Goal: Transaction & Acquisition: Purchase product/service

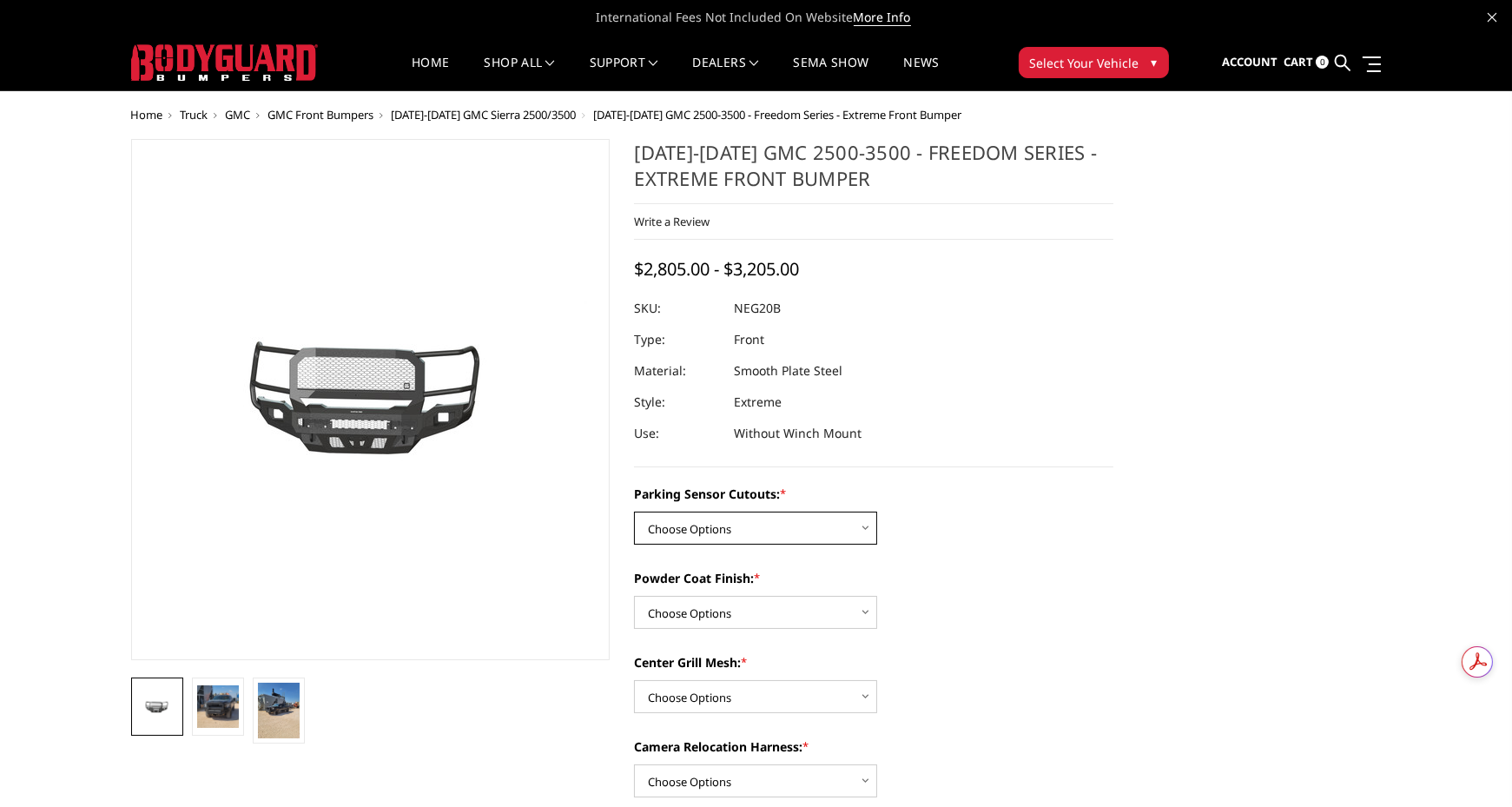
click at [725, 520] on select "Choose Options No - Without Parking Sensor Cutouts Yes - With Parking Sensor Cu…" at bounding box center [756, 528] width 244 height 33
select select "2881"
click at [634, 512] on select "Choose Options No - Without Parking Sensor Cutouts Yes - With Parking Sensor Cu…" at bounding box center [756, 528] width 244 height 33
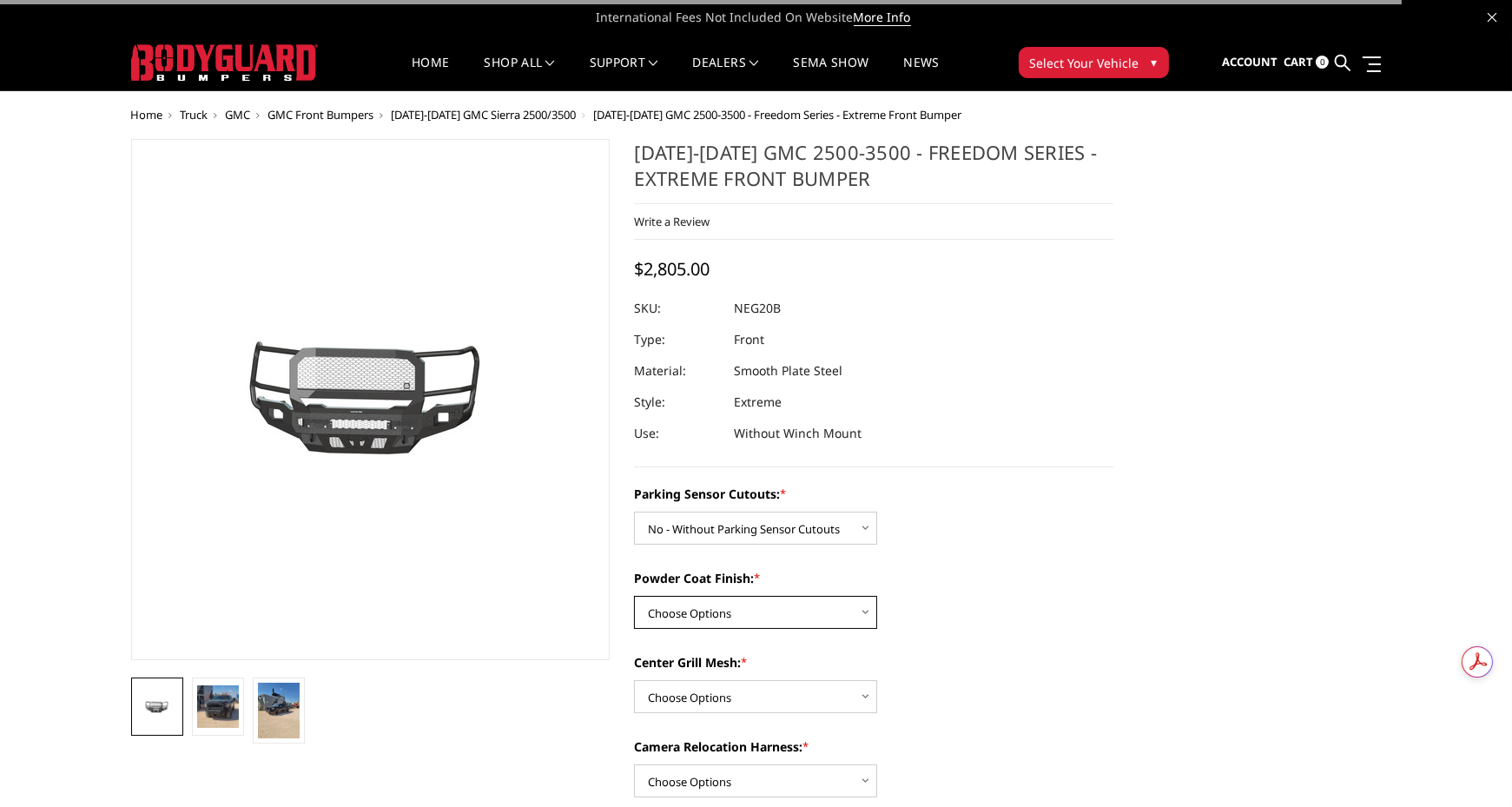
click at [698, 611] on select "Choose Options Bare Metal Texture Black Powder Coat" at bounding box center [756, 612] width 244 height 33
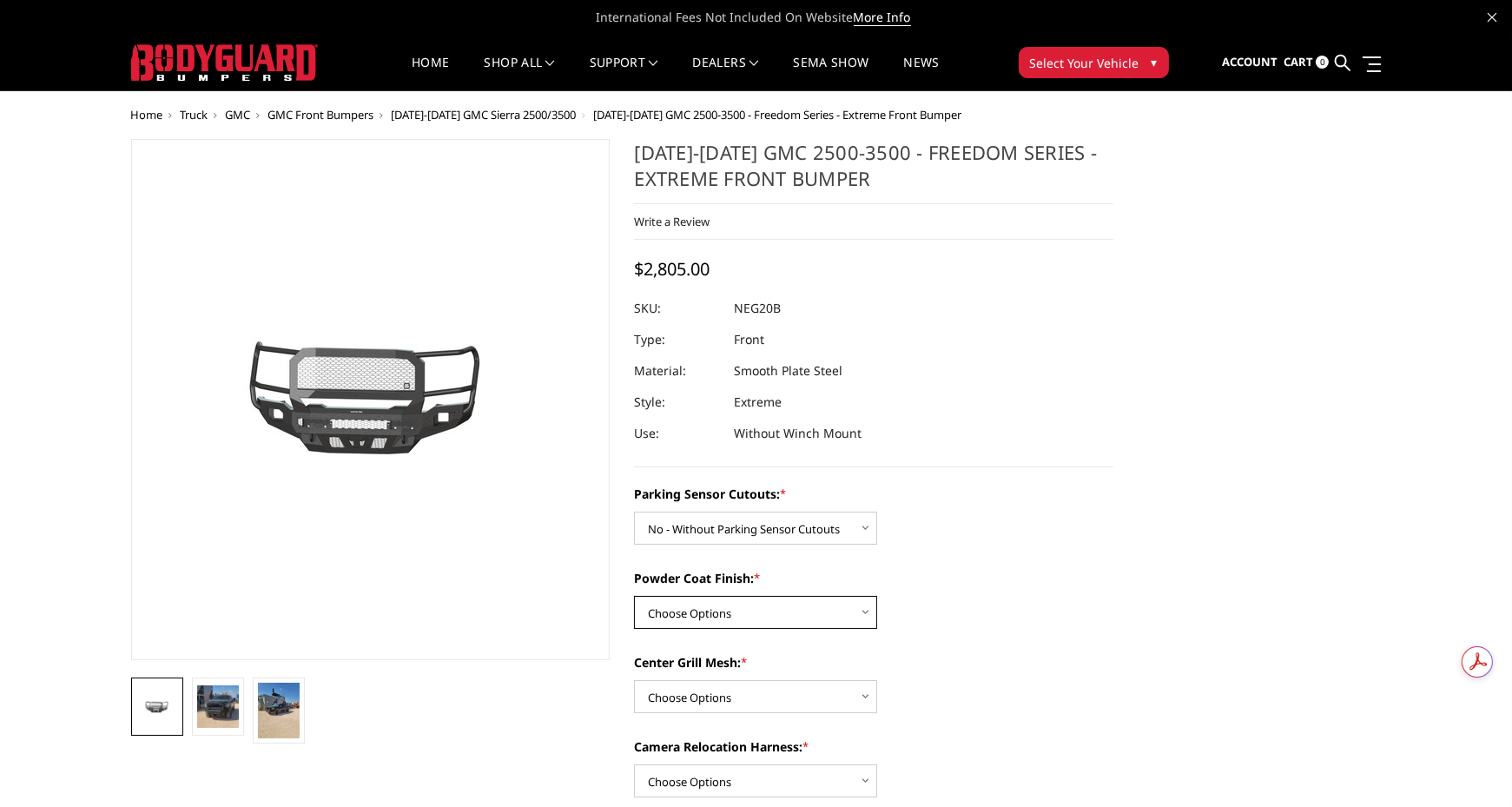
select select "2884"
click at [634, 596] on select "Choose Options Bare Metal Texture Black Powder Coat" at bounding box center [756, 612] width 244 height 33
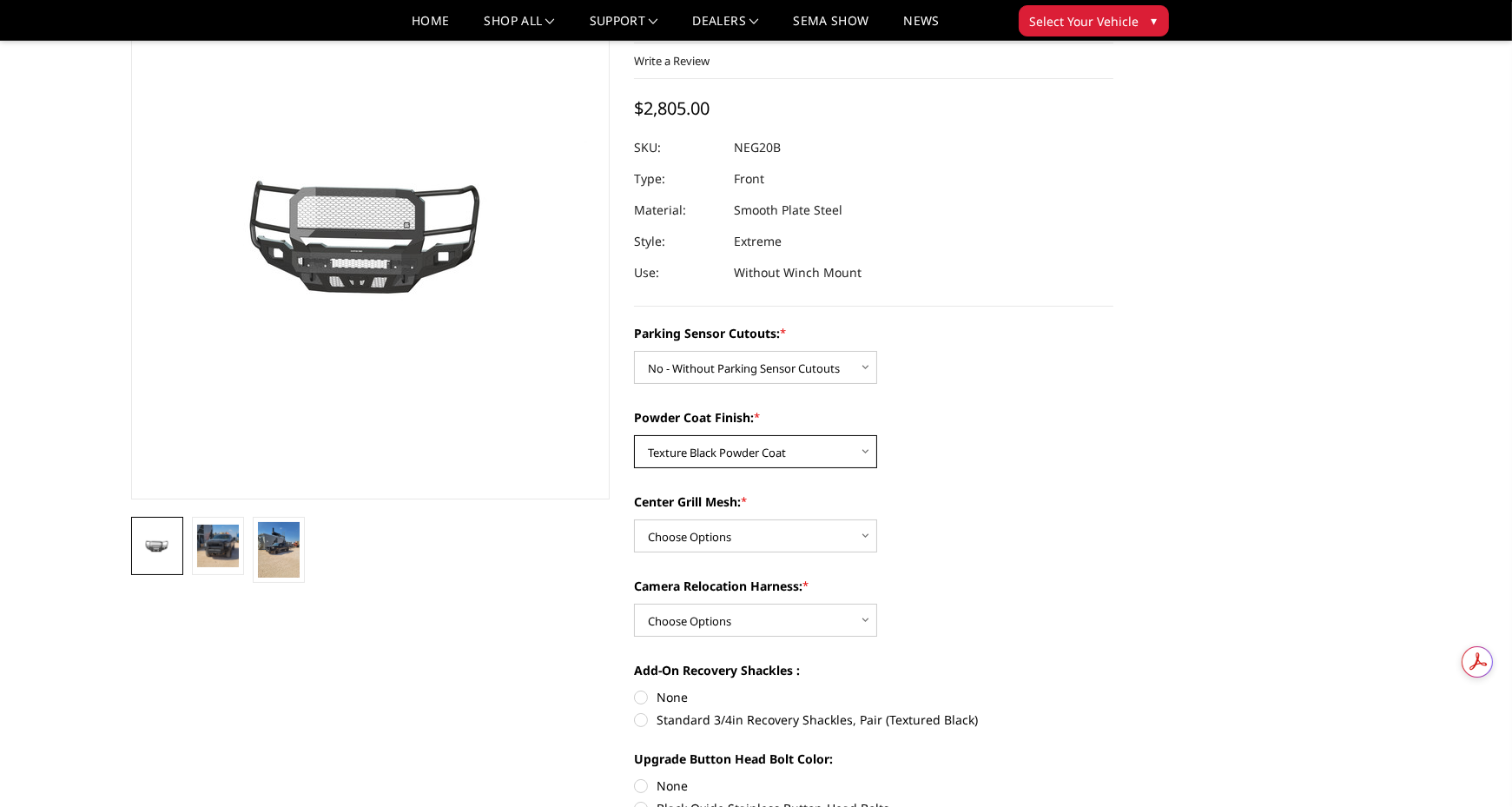
scroll to position [110, 0]
click at [802, 535] on select "Choose Options WITH Expanded Metal in Center Grill WITHOUT Expanded Metal in Ce…" at bounding box center [756, 536] width 244 height 33
select select "2885"
click at [634, 520] on select "Choose Options WITH Expanded Metal in Center Grill WITHOUT Expanded Metal in Ce…" at bounding box center [756, 536] width 244 height 33
click at [734, 622] on select "Choose Options WITH Camera Relocation Harness WITHOUT Camera Relocation Harness" at bounding box center [756, 620] width 244 height 33
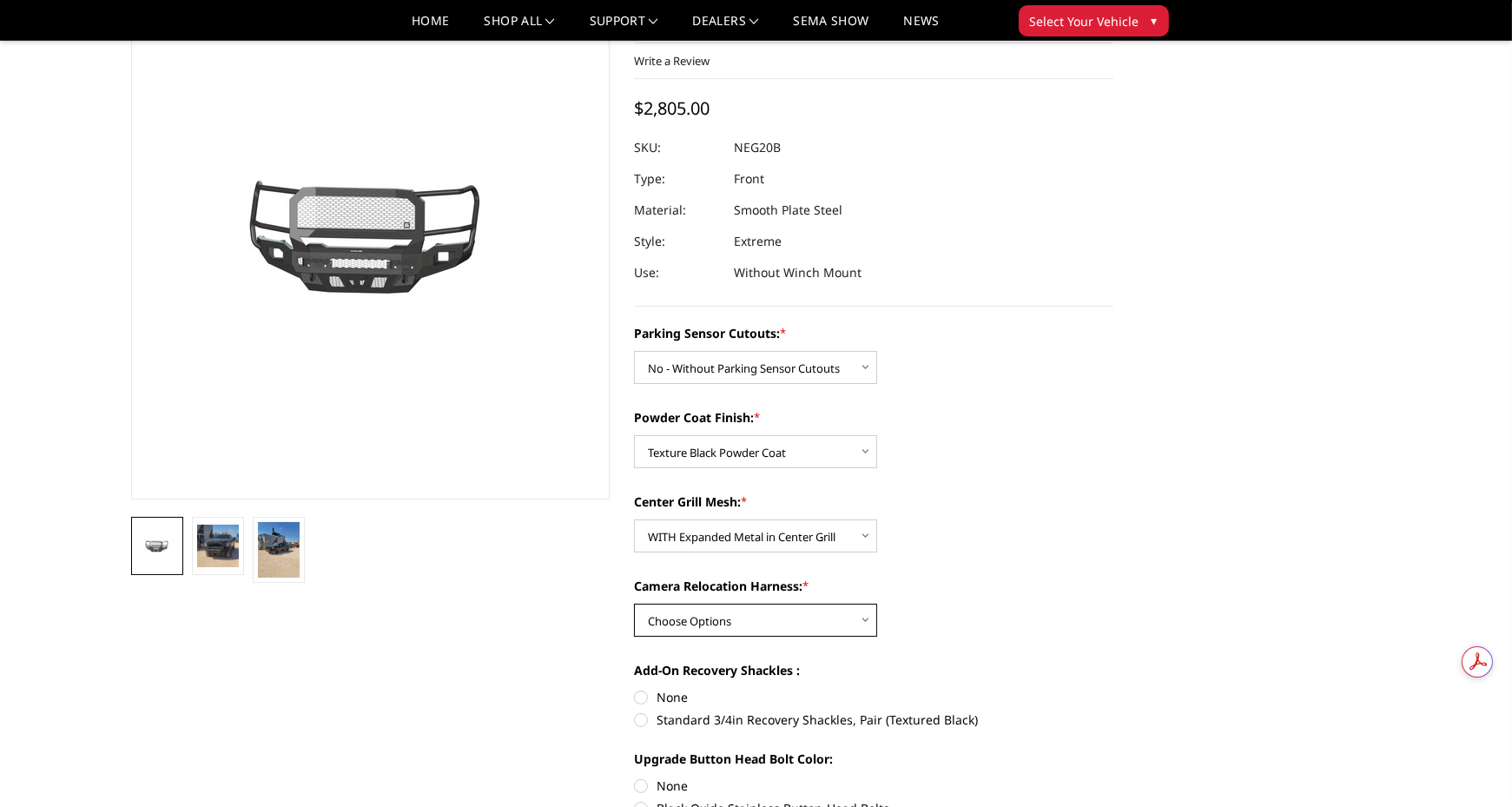
select select "2888"
click at [634, 604] on select "Choose Options WITH Camera Relocation Harness WITHOUT Camera Relocation Harness" at bounding box center [756, 620] width 244 height 33
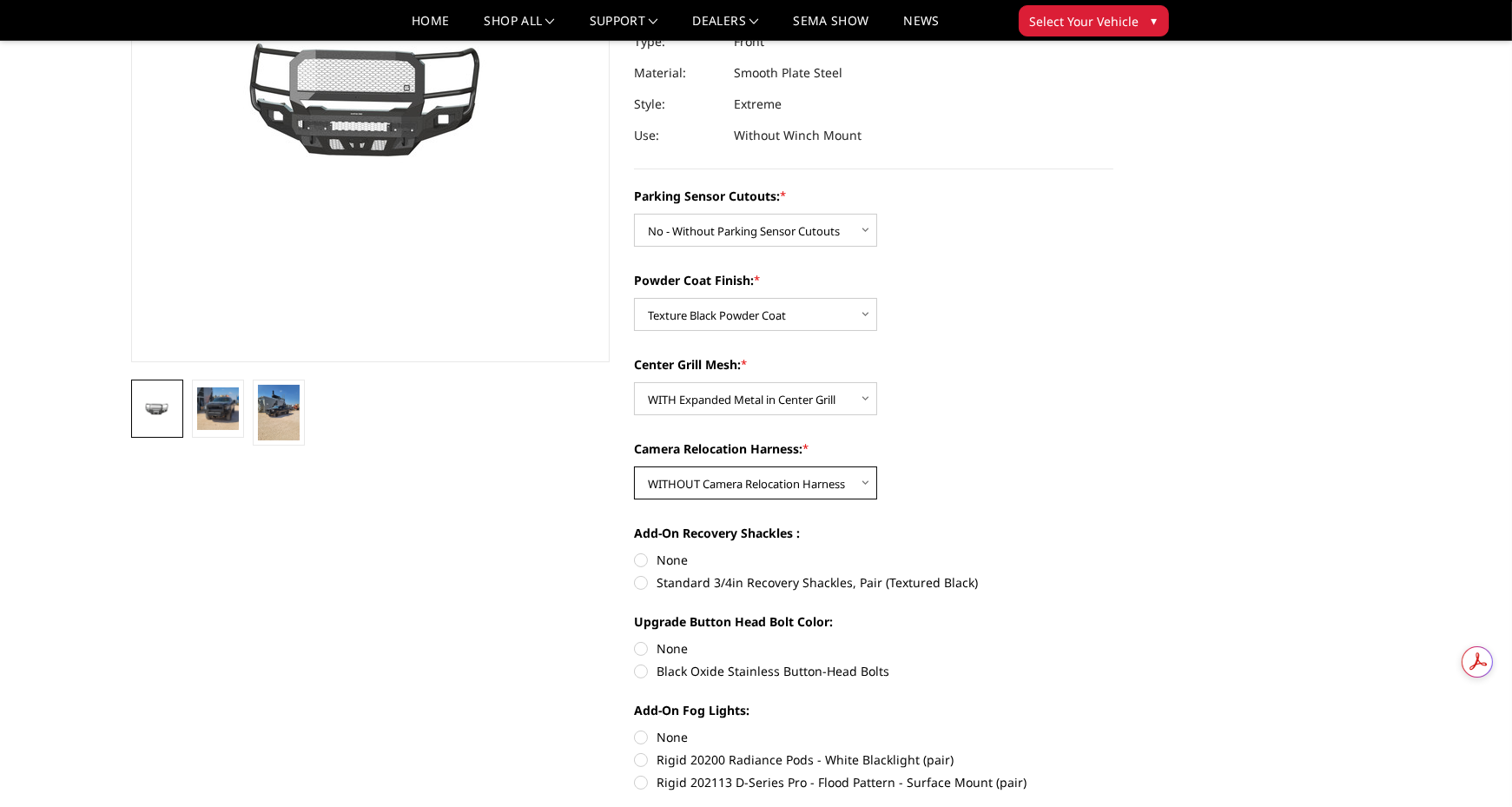
scroll to position [254, 0]
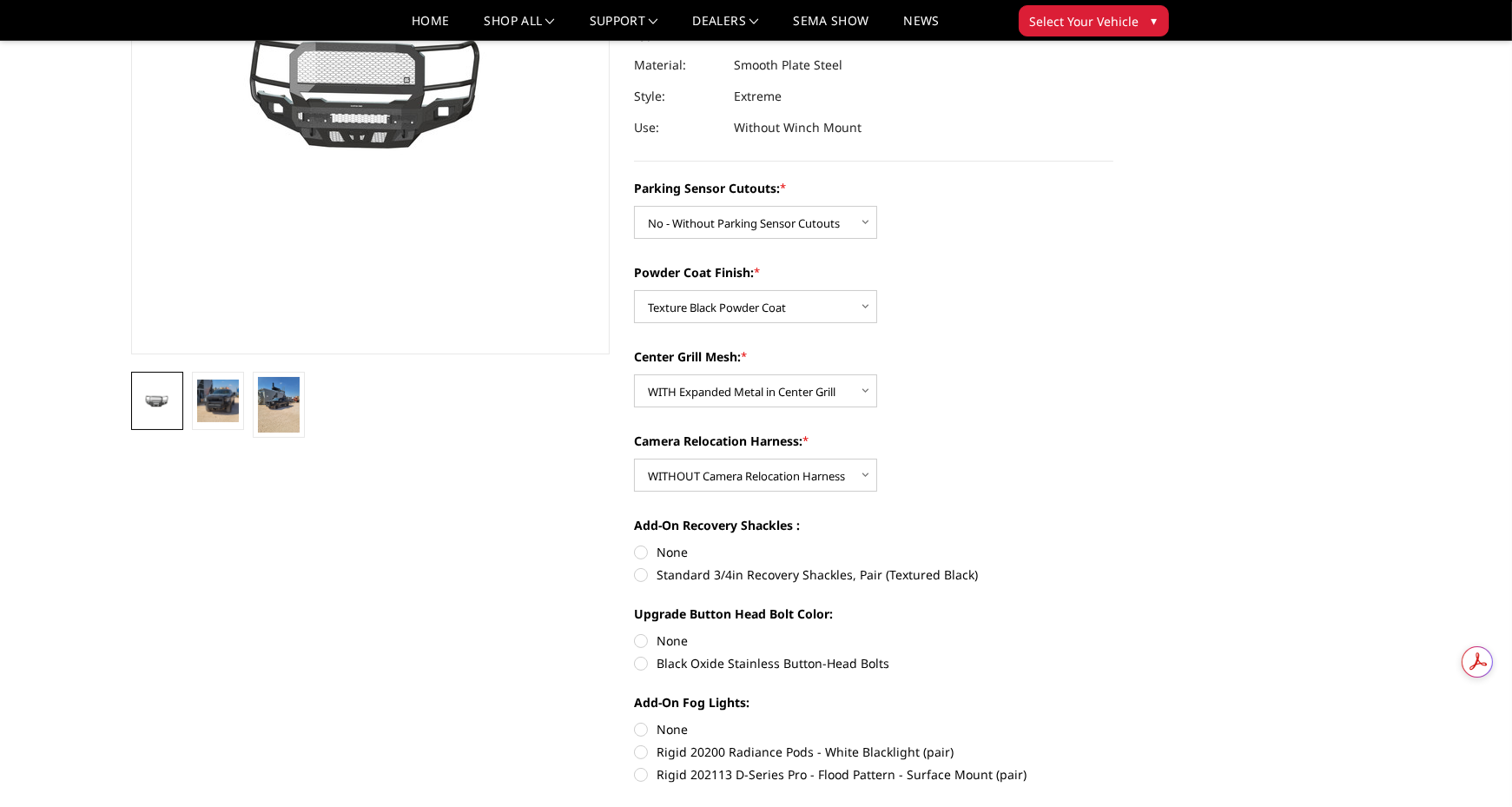
click at [675, 573] on label "Standard 3/4in Recovery Shackles, Pair (Textured Black)" at bounding box center [873, 574] width 479 height 18
click at [1114, 544] on input "Standard 3/4in Recovery Shackles, Pair (Textured Black)" at bounding box center [1114, 543] width 1 height 1
radio input "true"
click at [714, 657] on label "Black Oxide Stainless Button-Head Bolts" at bounding box center [873, 663] width 479 height 18
click at [1114, 633] on input "Black Oxide Stainless Button-Head Bolts" at bounding box center [1114, 632] width 1 height 1
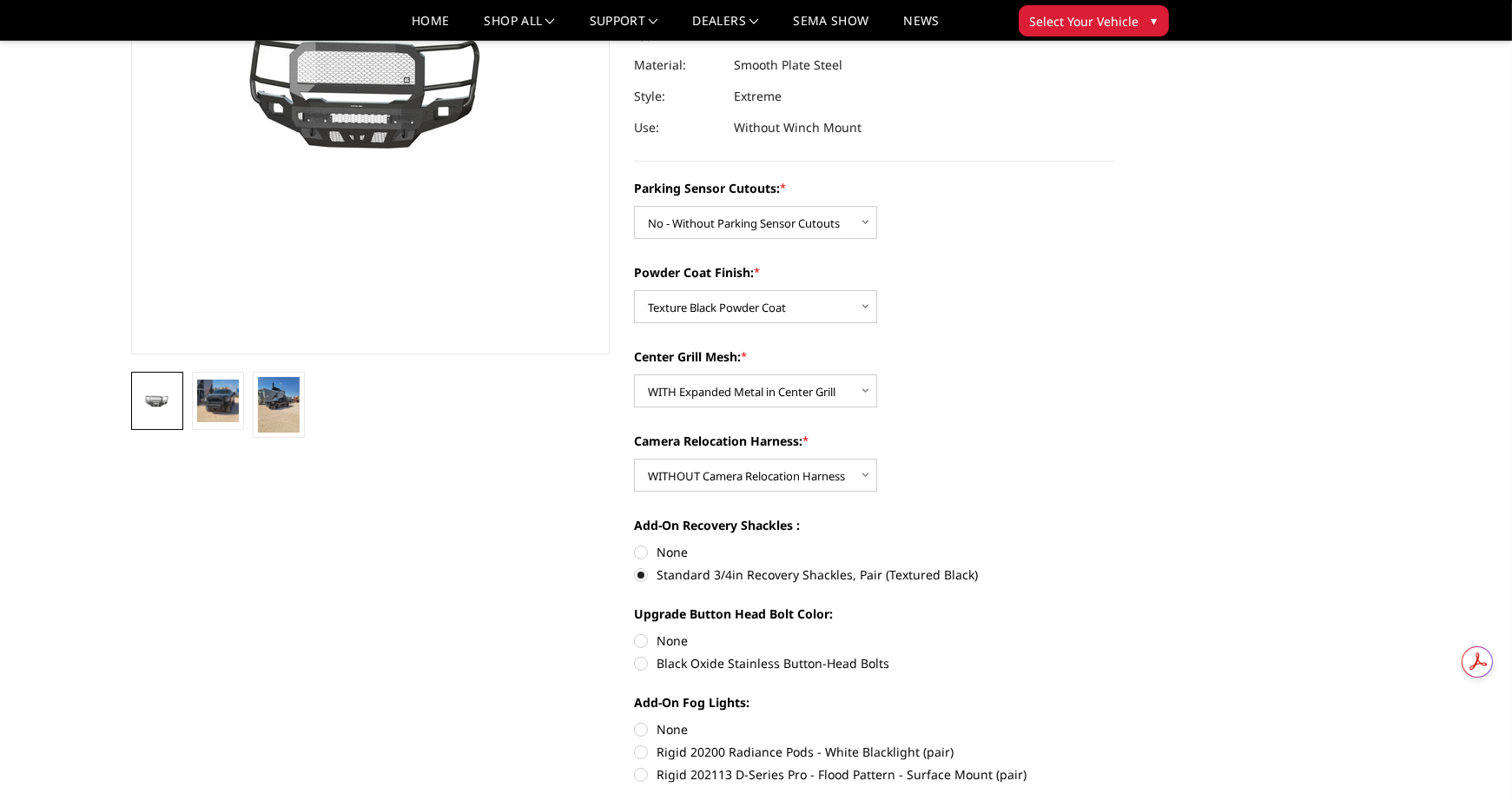
radio input "true"
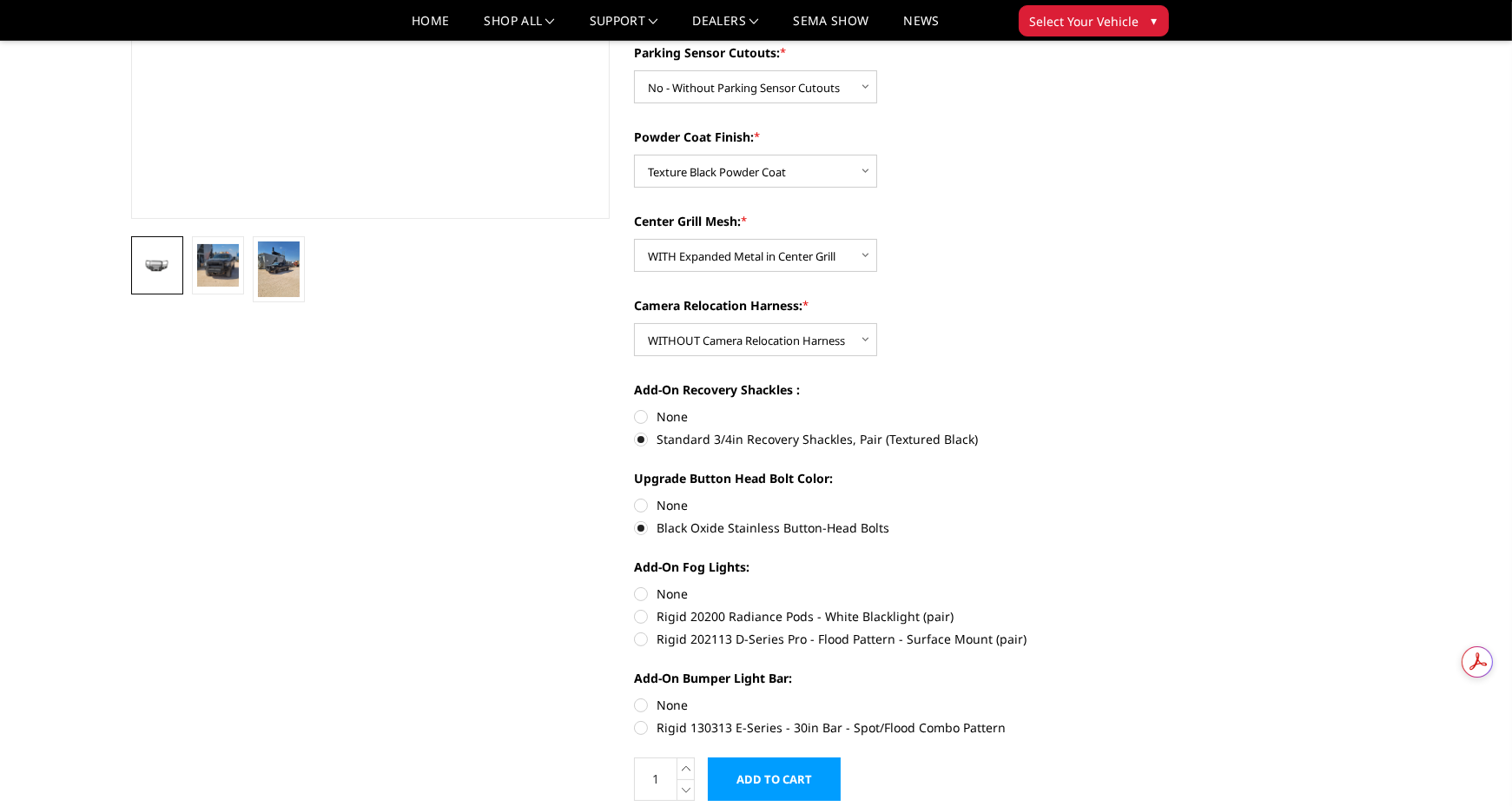
scroll to position [391, 0]
click at [890, 633] on label "Rigid 202113 D-Series Pro - Flood Pattern - Surface Mount (pair)" at bounding box center [873, 638] width 479 height 18
click at [1114, 607] on input "Rigid 202113 D-Series Pro - Flood Pattern - Surface Mount (pair)" at bounding box center [1114, 606] width 1 height 1
radio input "true"
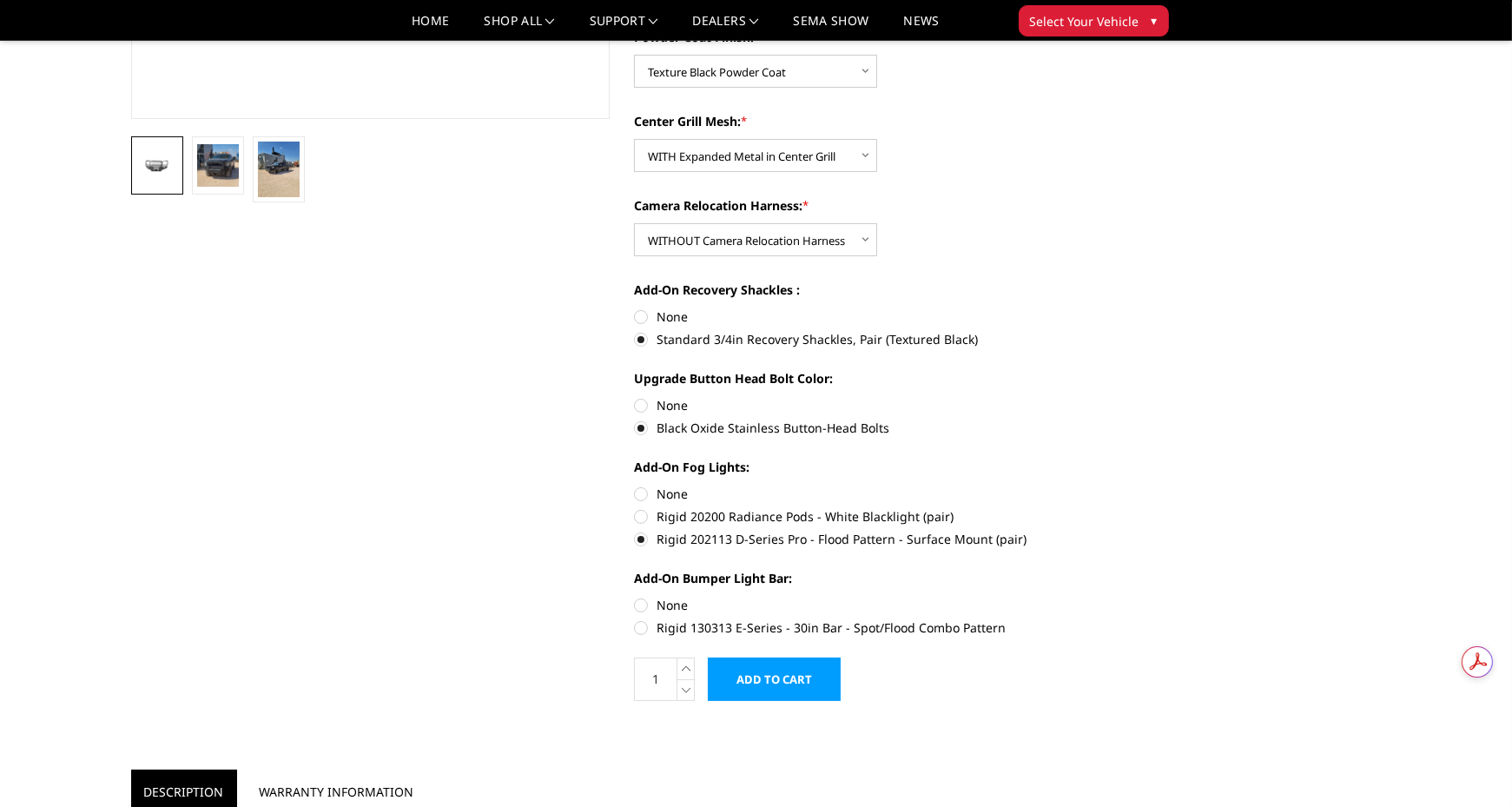
scroll to position [491, 0]
click at [671, 602] on label "None" at bounding box center [873, 604] width 479 height 18
click at [635, 596] on input "None" at bounding box center [634, 595] width 1 height 1
radio input "true"
click at [202, 178] on img at bounding box center [218, 164] width 42 height 42
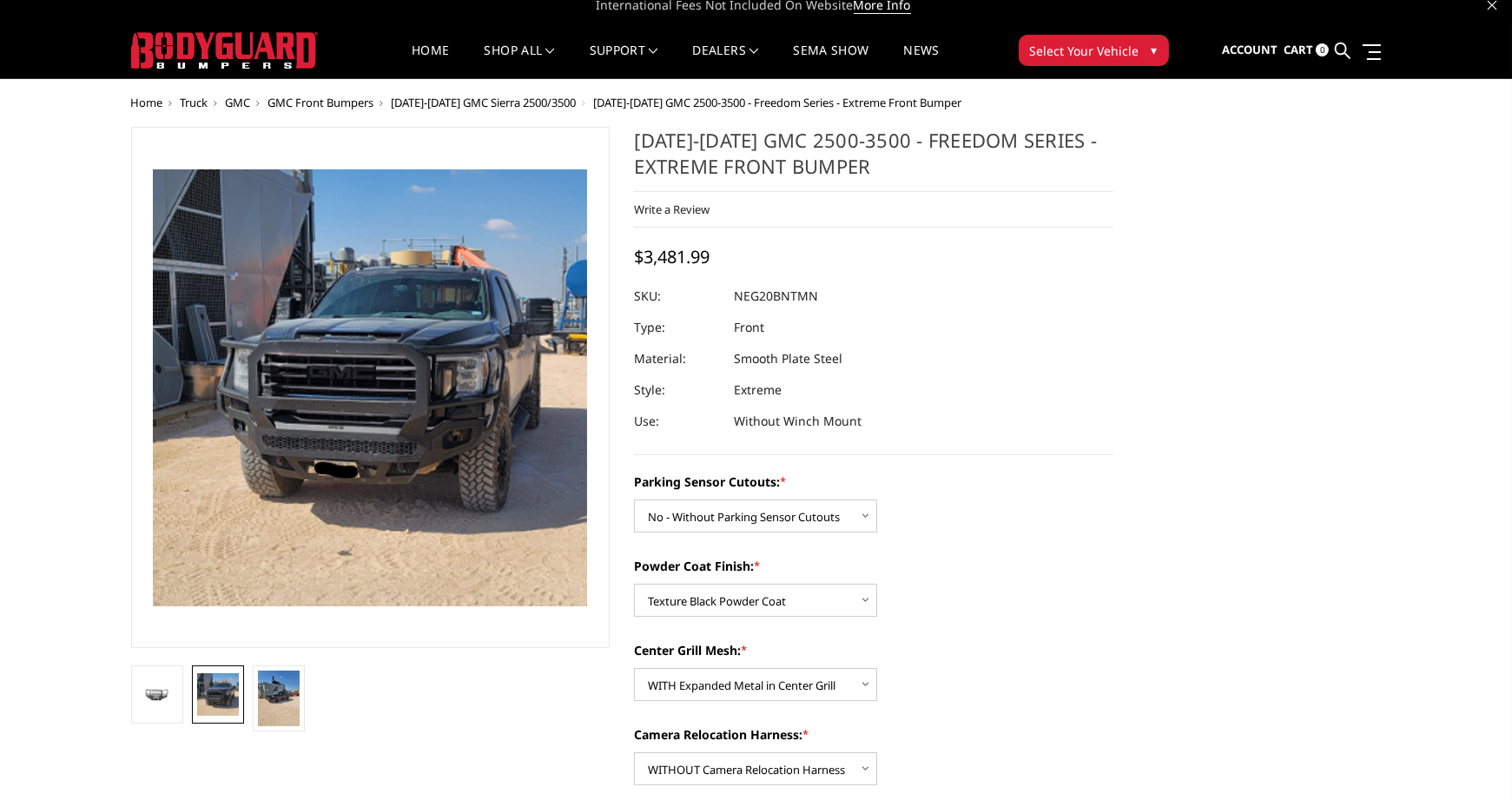
scroll to position [18, 0]
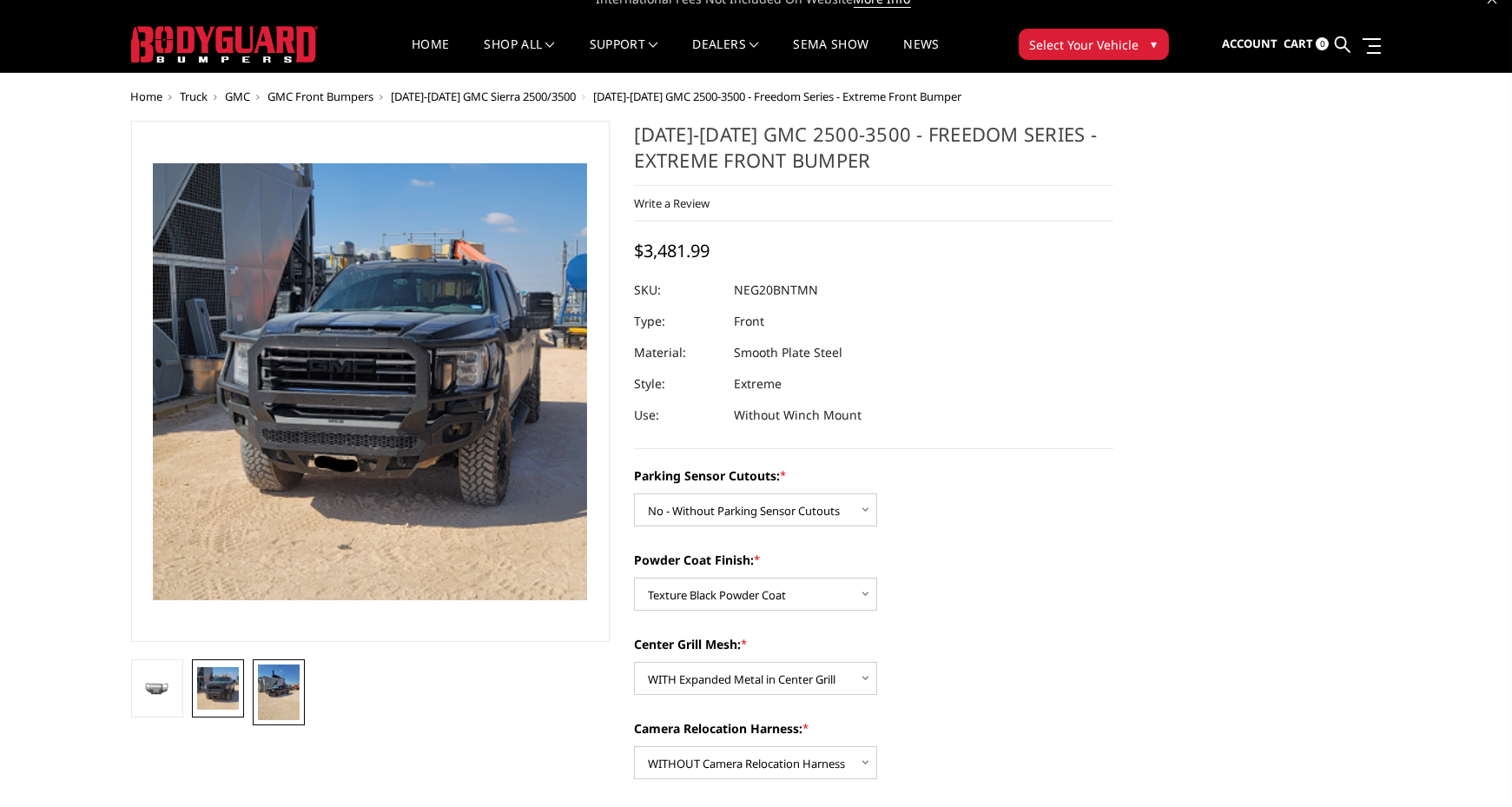
click at [280, 703] on img at bounding box center [279, 692] width 42 height 55
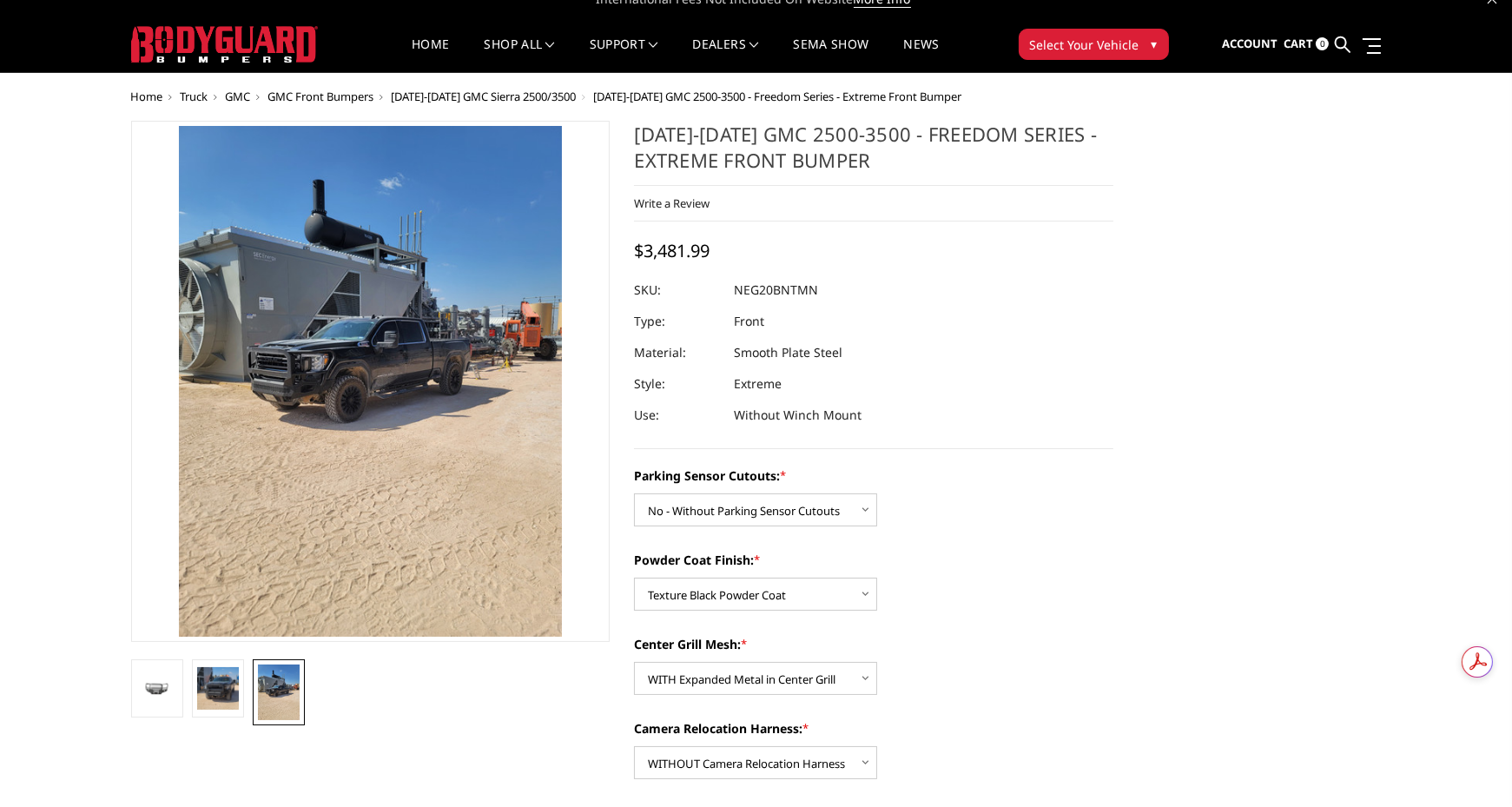
scroll to position [0, 0]
